Goal: Navigation & Orientation: Find specific page/section

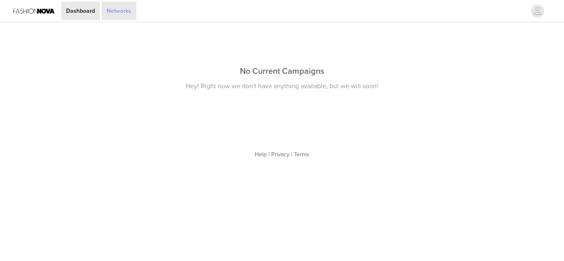
click at [107, 13] on link "Networks" at bounding box center [118, 11] width 35 height 19
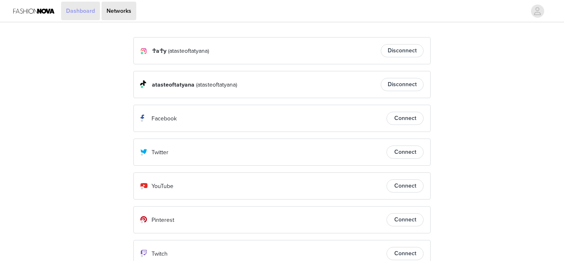
click at [86, 12] on link "Dashboard" at bounding box center [80, 11] width 39 height 19
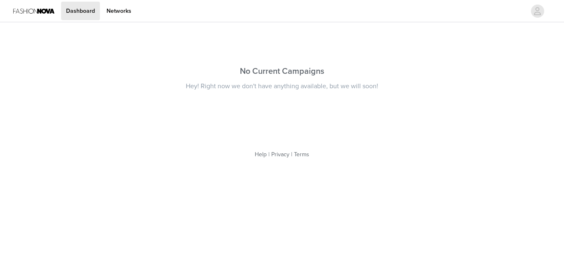
click at [48, 11] on img at bounding box center [33, 11] width 41 height 19
